Goal: Book appointment/travel/reservation

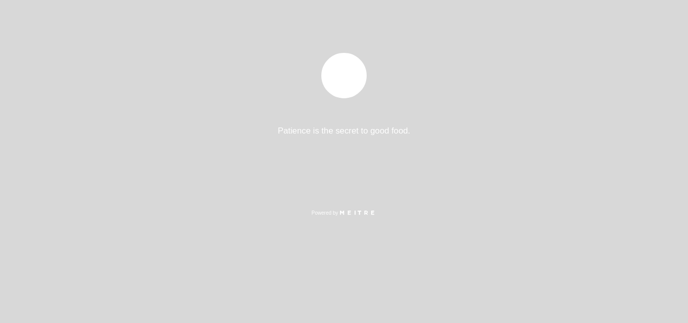
select select "pt"
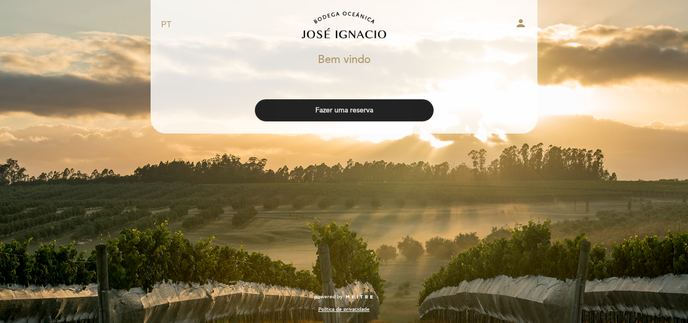
click at [343, 114] on button "Fazer uma reserva" at bounding box center [344, 110] width 179 height 22
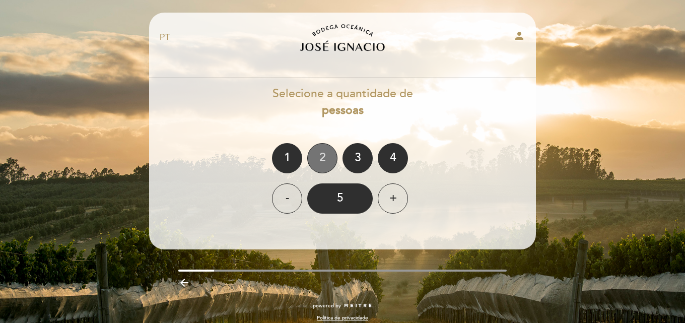
click at [323, 161] on div "2" at bounding box center [322, 158] width 30 height 30
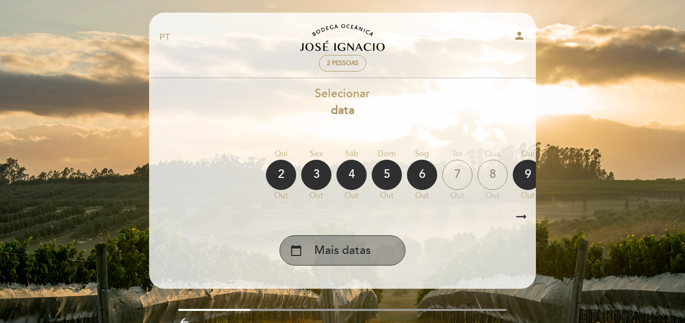
click at [320, 254] on span "Mais datas" at bounding box center [342, 250] width 56 height 17
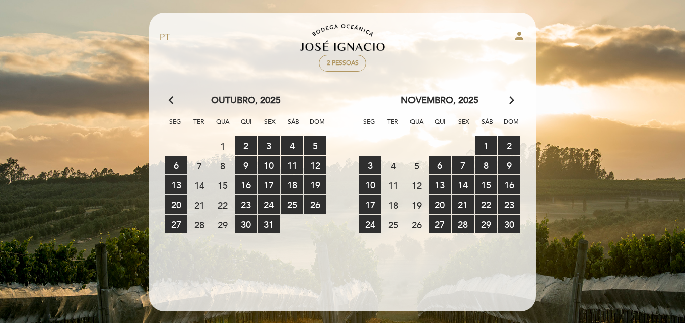
click at [510, 101] on icon "arrow_forward_ios" at bounding box center [511, 100] width 9 height 13
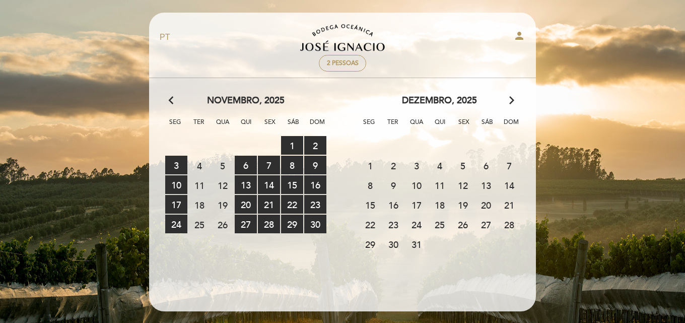
click at [412, 242] on span "31" at bounding box center [416, 244] width 22 height 19
click at [513, 102] on icon "arrow_forward_ios" at bounding box center [511, 100] width 9 height 13
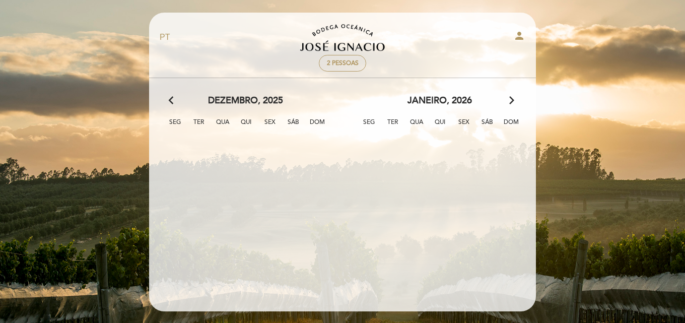
click at [261, 242] on calendar-double "arrow_back_ios dezembro, 2025 arrow_forward_ios Seg Ter Qua Qui Sex Sáb Dom 1 2…" at bounding box center [343, 185] width 388 height 182
click at [175, 97] on icon "arrow_back_ios" at bounding box center [173, 100] width 9 height 13
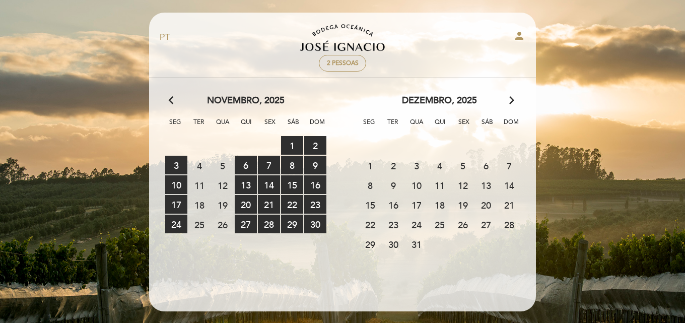
click at [416, 238] on span "31" at bounding box center [416, 244] width 22 height 19
click at [415, 248] on span "31" at bounding box center [416, 244] width 22 height 19
click at [509, 107] on icon "arrow_forward_ios" at bounding box center [511, 100] width 9 height 13
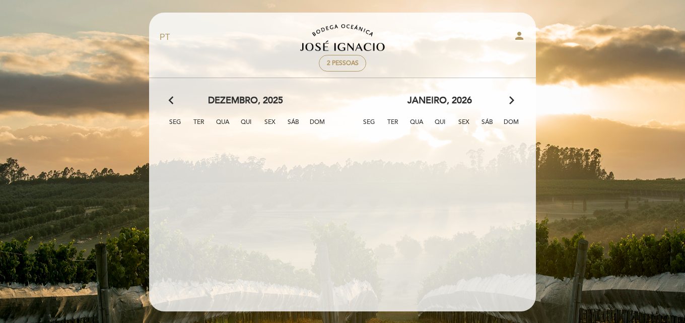
click at [470, 188] on calendar-double "arrow_back_ios dezembro, 2025 arrow_forward_ios Seg Ter Qua Qui Sex Sáb Dom 1 2…" at bounding box center [343, 185] width 388 height 182
click at [224, 210] on calendar-double "arrow_back_ios dezembro, 2025 arrow_forward_ios Seg Ter Qua Qui Sex Sáb Dom 1 2…" at bounding box center [343, 185] width 388 height 182
click at [171, 96] on icon "arrow_back_ios" at bounding box center [173, 100] width 9 height 13
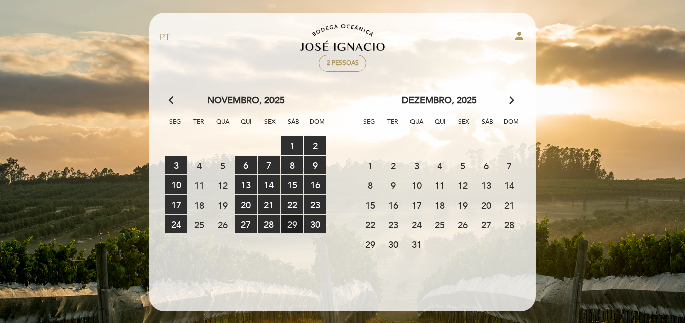
click at [288, 221] on span "29 RESERVAS DISPONÍVEIS" at bounding box center [292, 224] width 22 height 19
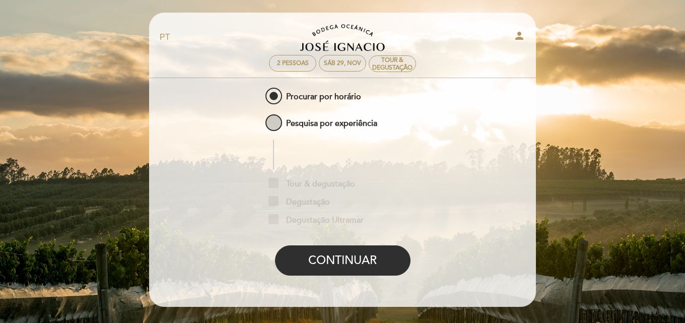
click at [276, 125] on span "Pesquisa por experiência" at bounding box center [320, 118] width 114 height 13
click at [260, 119] on input "Pesquisa por experiência" at bounding box center [256, 115] width 7 height 7
radio input "false"
radio input "true"
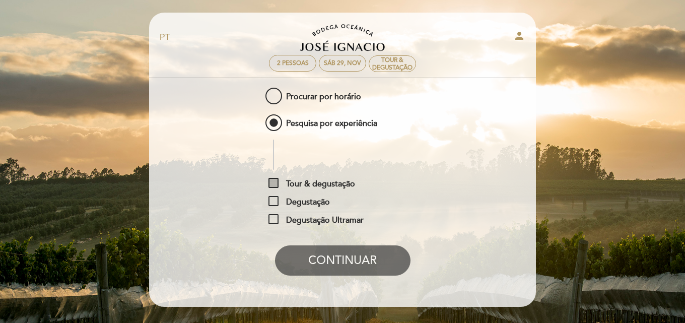
click at [268, 178] on span "Tour & degustação" at bounding box center [311, 184] width 87 height 13
click at [268, 178] on input "Tour & degustação" at bounding box center [271, 181] width 7 height 7
checkbox input "true"
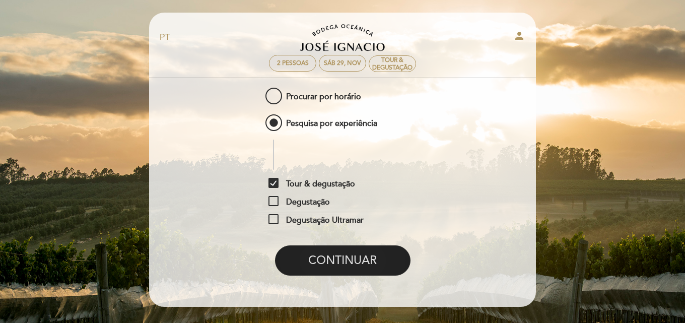
click at [349, 261] on button "CONTINUAR" at bounding box center [342, 260] width 135 height 30
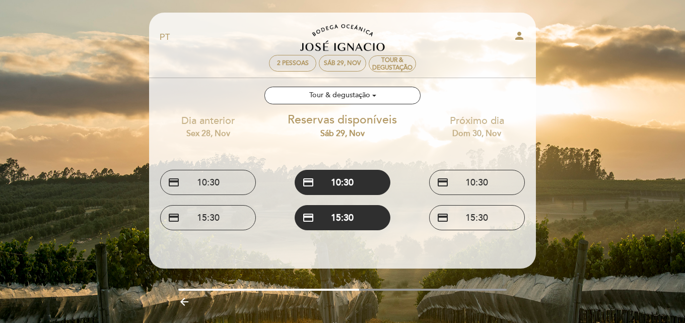
scroll to position [28, 0]
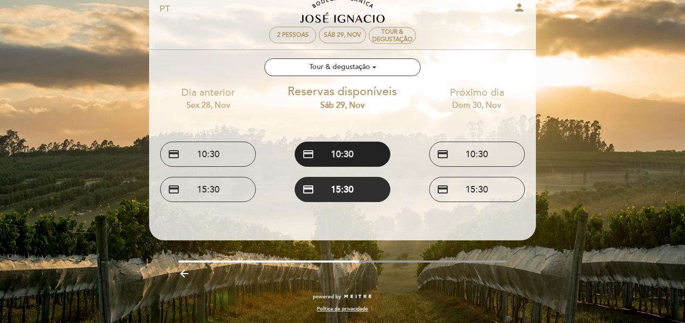
click at [335, 150] on button "credit_card 10:30" at bounding box center [343, 154] width 96 height 25
